Goal: Information Seeking & Learning: Learn about a topic

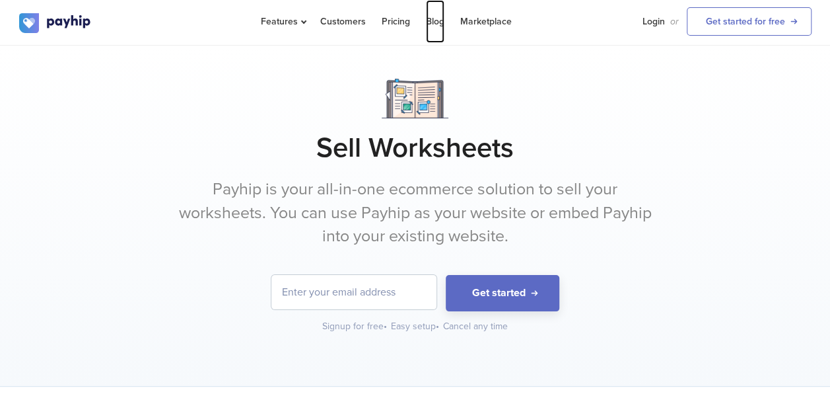
click at [437, 21] on link "Blog" at bounding box center [435, 21] width 18 height 43
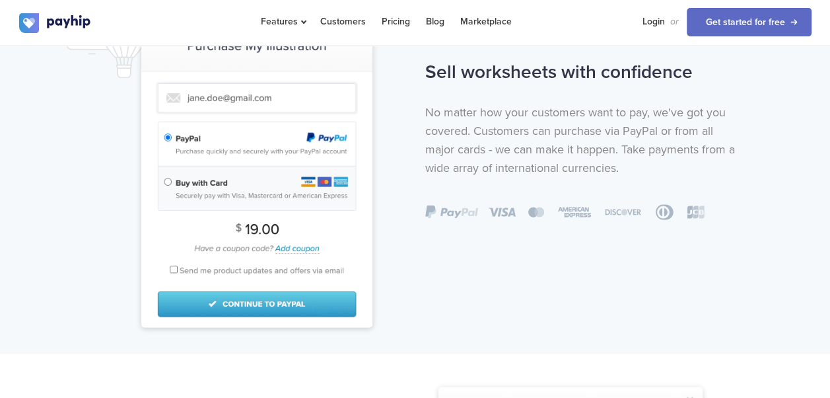
click at [660, 180] on div "Sell worksheets with confidence No matter how your customers want to pay, we've…" at bounding box center [584, 137] width 339 height 165
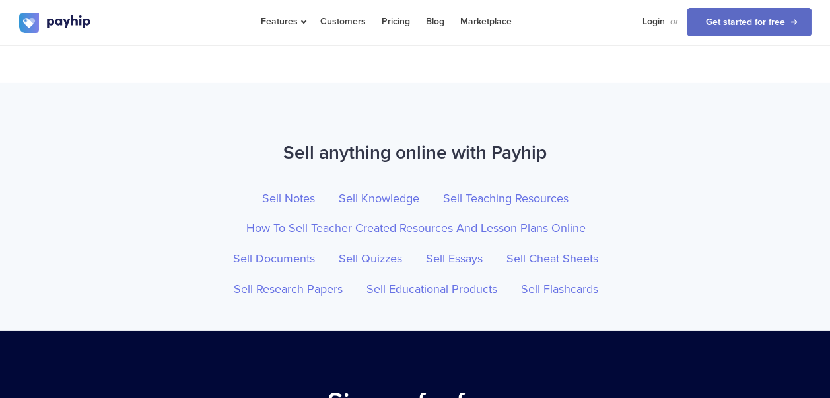
scroll to position [4464, 0]
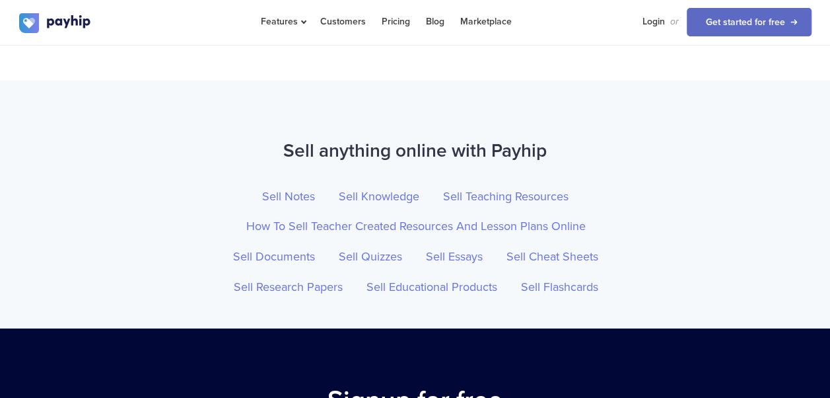
click at [407, 279] on ul "Sell Notes Sell Knowledge Sell Teaching Resources How To Sell Teacher Created R…" at bounding box center [415, 242] width 386 height 121
click at [297, 182] on link "Sell Notes" at bounding box center [288, 197] width 73 height 30
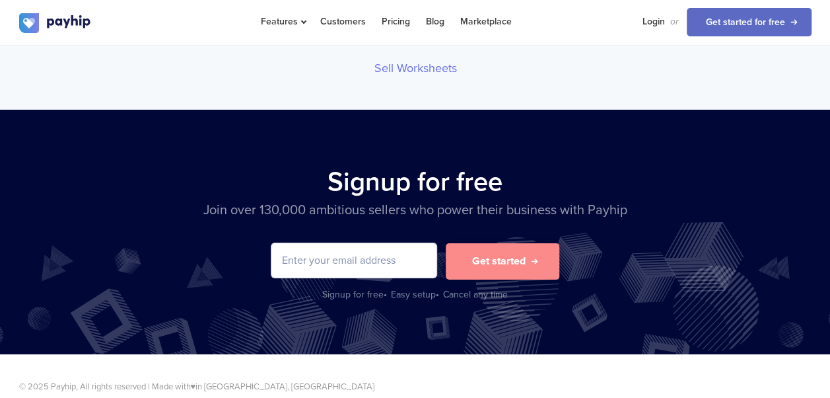
scroll to position [4731, 0]
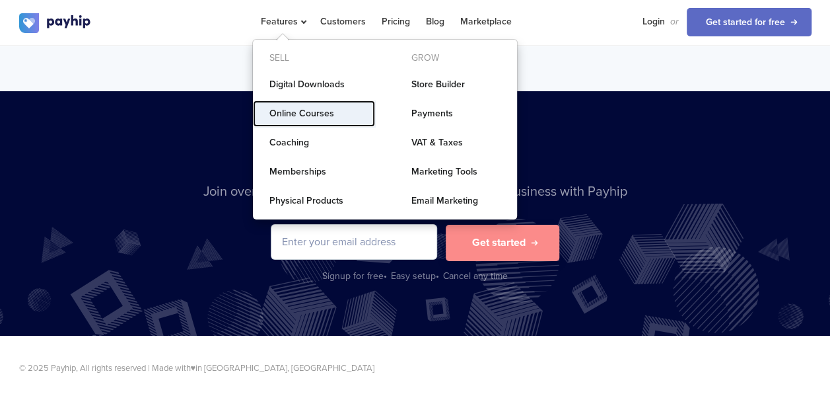
click at [302, 114] on link "Online Courses" at bounding box center [314, 113] width 122 height 26
